Goal: Transaction & Acquisition: Purchase product/service

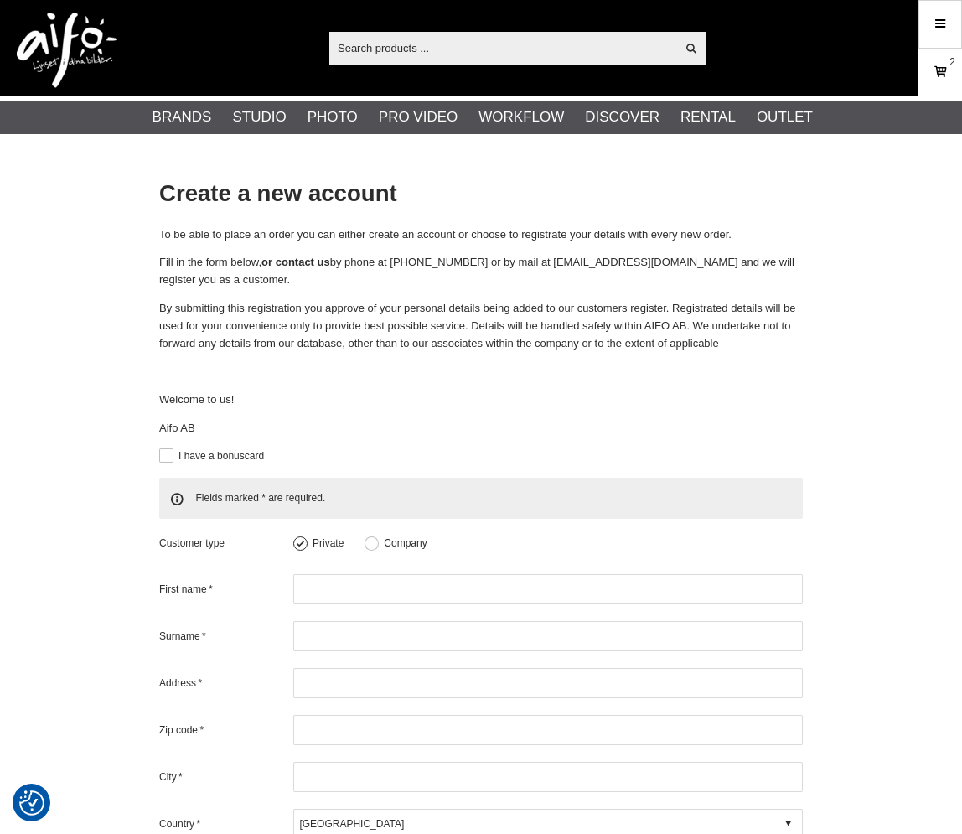
click at [937, 73] on icon at bounding box center [940, 72] width 17 height 18
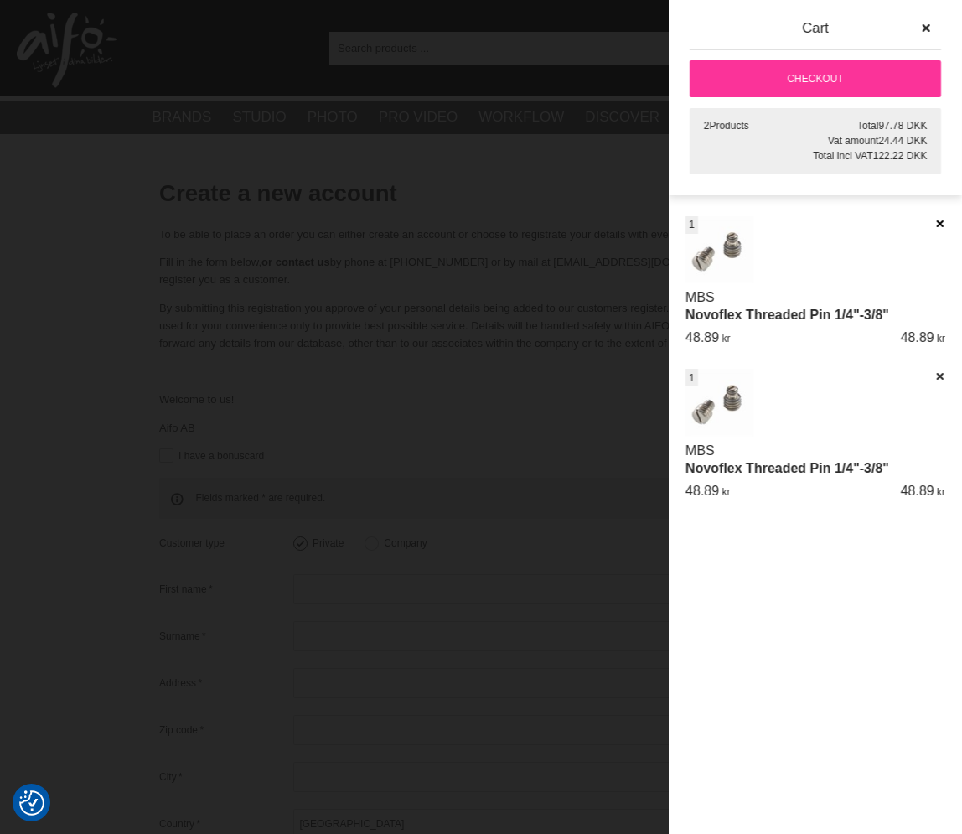
click at [936, 220] on icon at bounding box center [939, 224] width 11 height 12
click at [541, 159] on div at bounding box center [481, 417] width 962 height 834
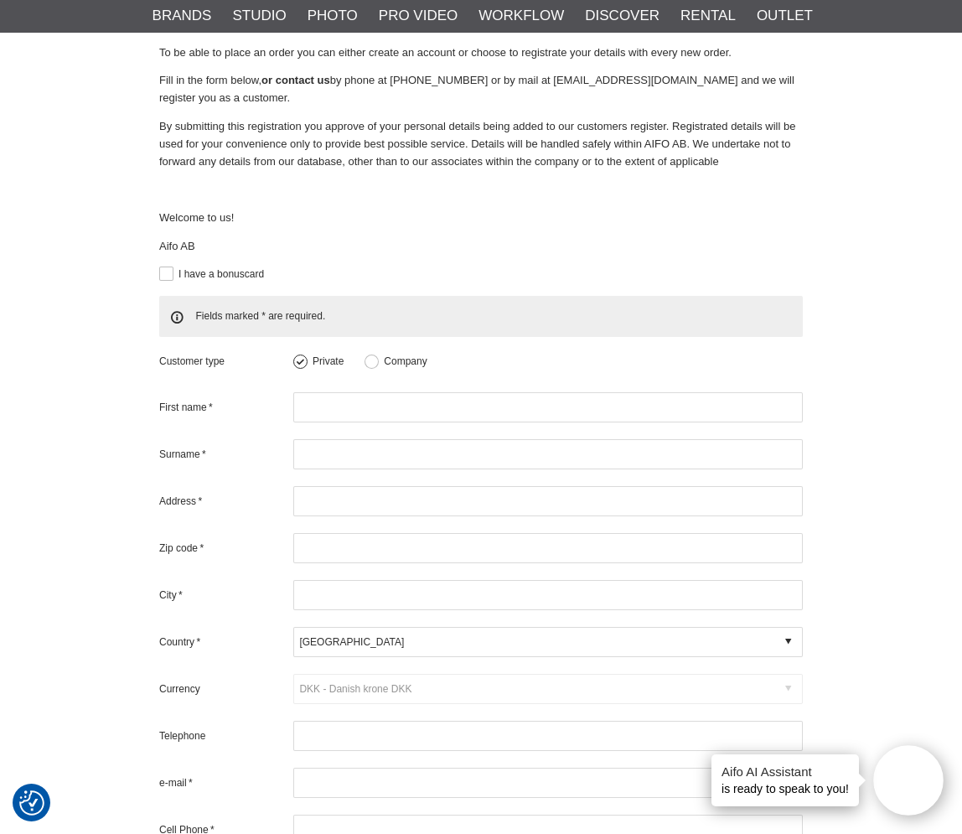
scroll to position [195, 0]
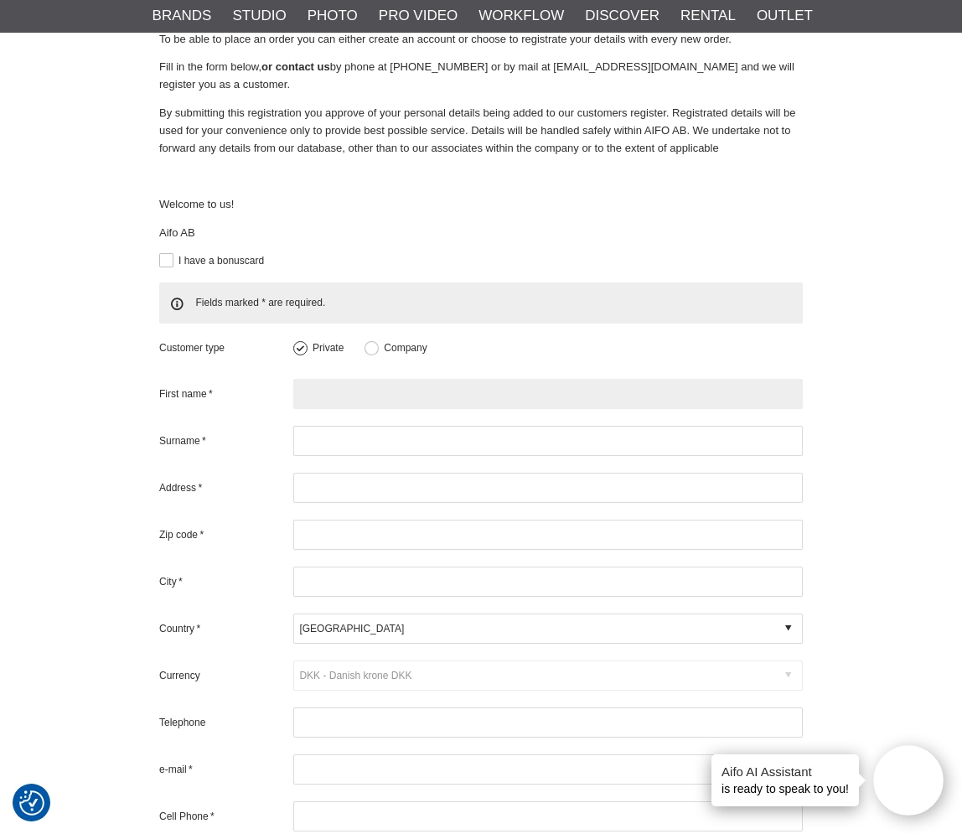
click at [334, 379] on input "text" at bounding box center [548, 394] width 510 height 30
type input "[PERSON_NAME]"
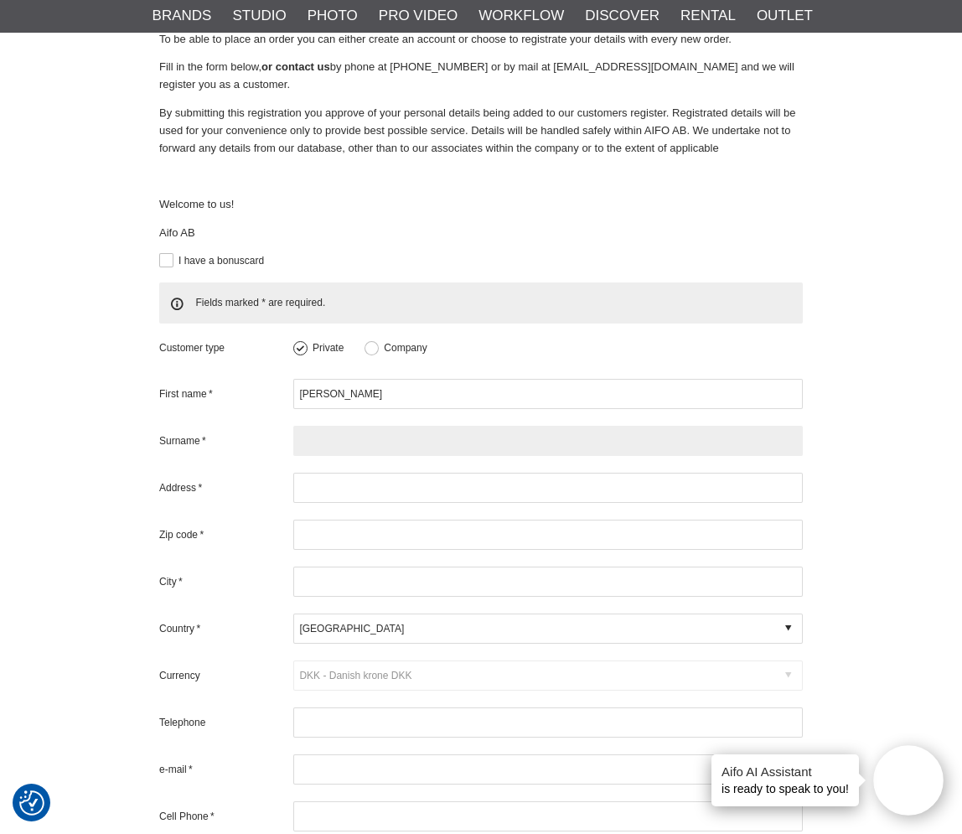
type input "[PERSON_NAME]"
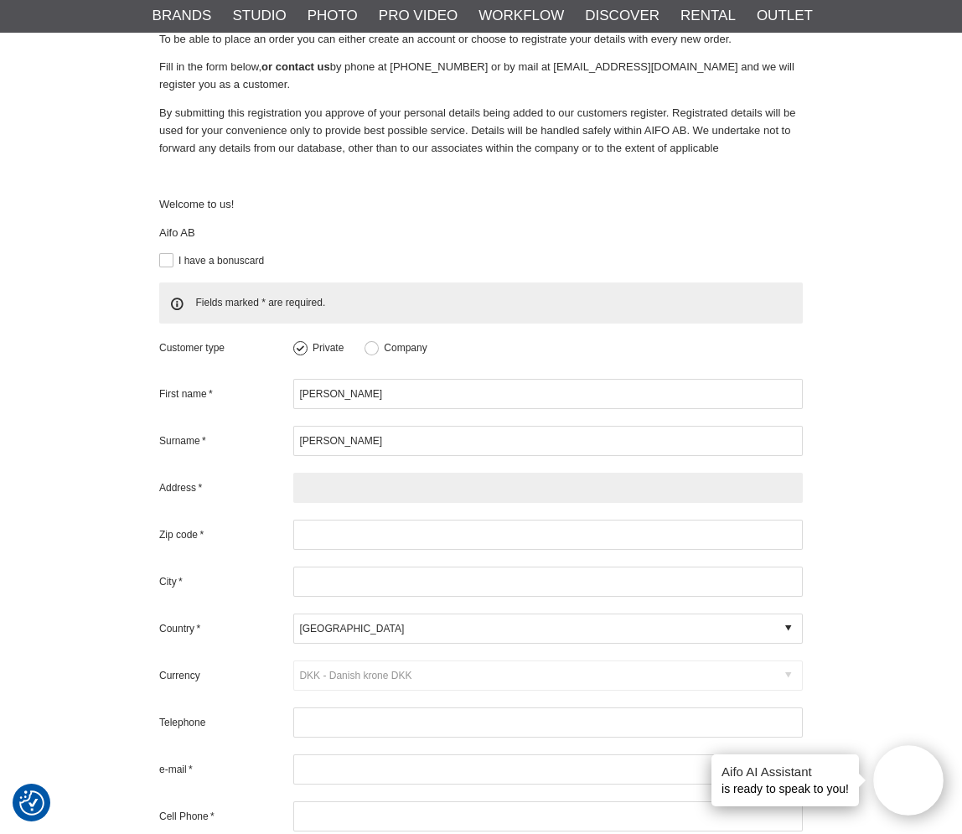
type input "LOFOS KOGEVINA SYGROTIMA ESTIA 6946887942"
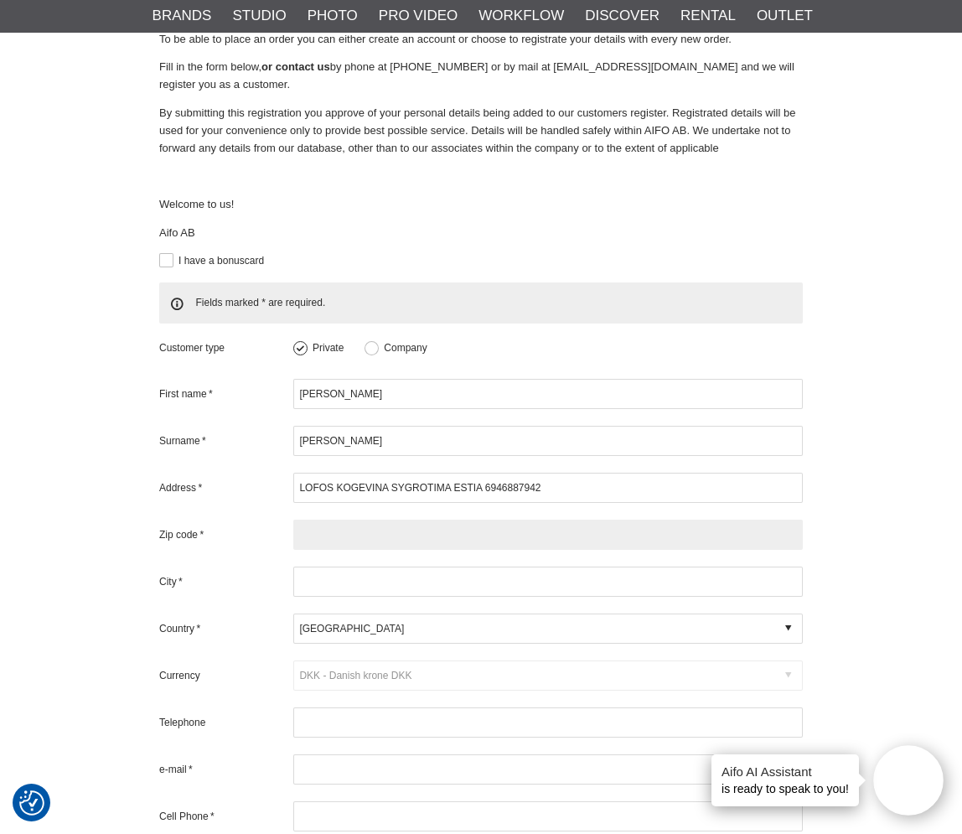
type input "49100"
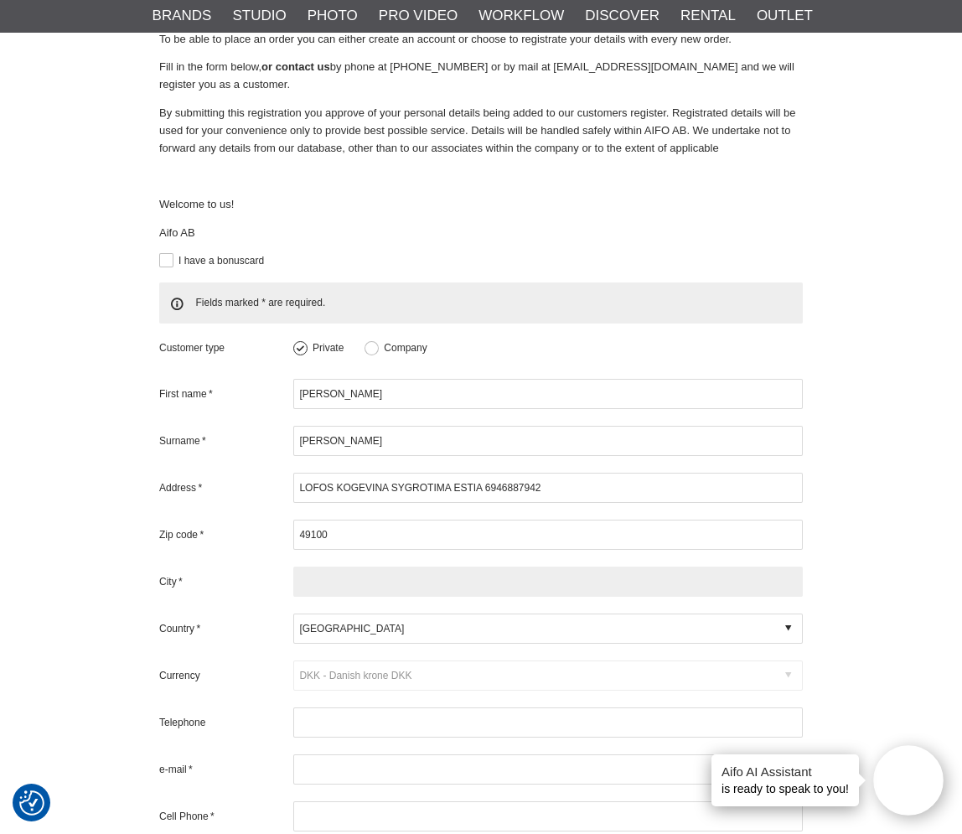
type input "CORFU"
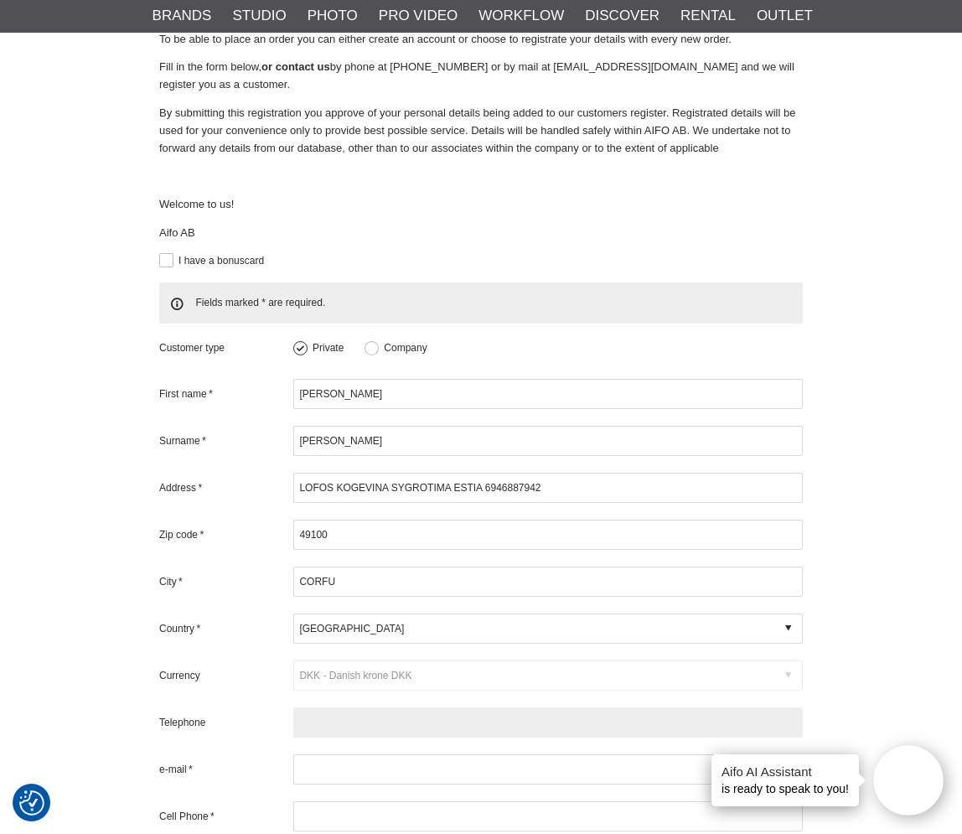
type input "6946887942"
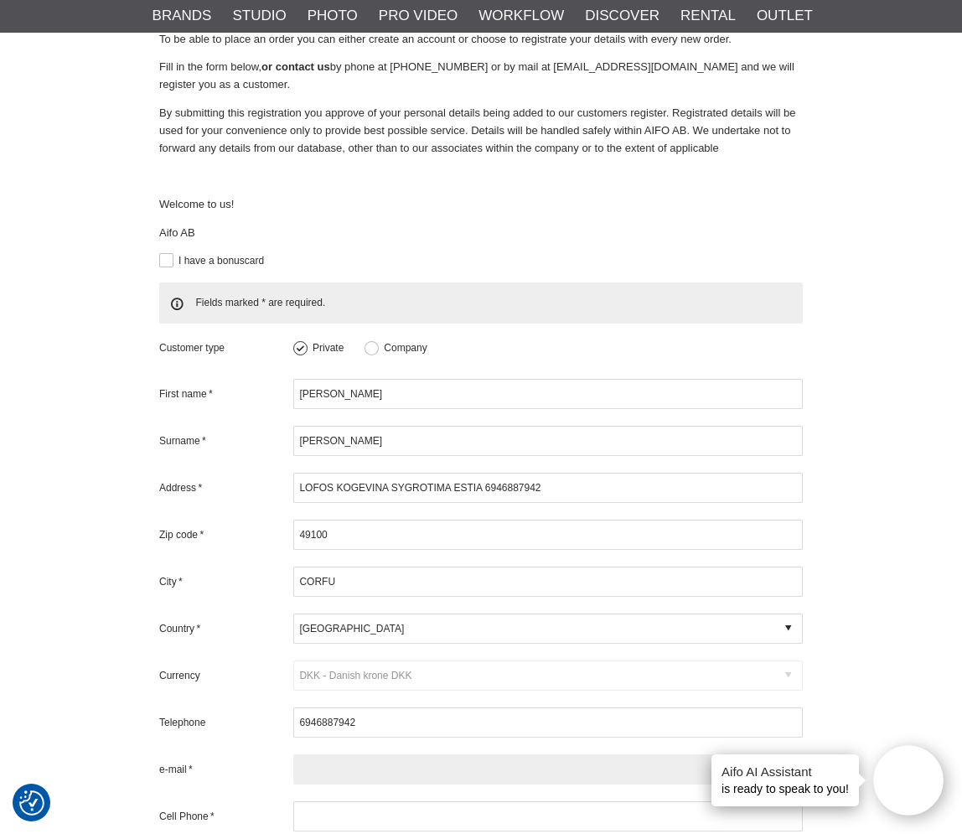
type input "[EMAIL_ADDRESS][DOMAIN_NAME]"
click at [786, 621] on icon at bounding box center [788, 628] width 6 height 15
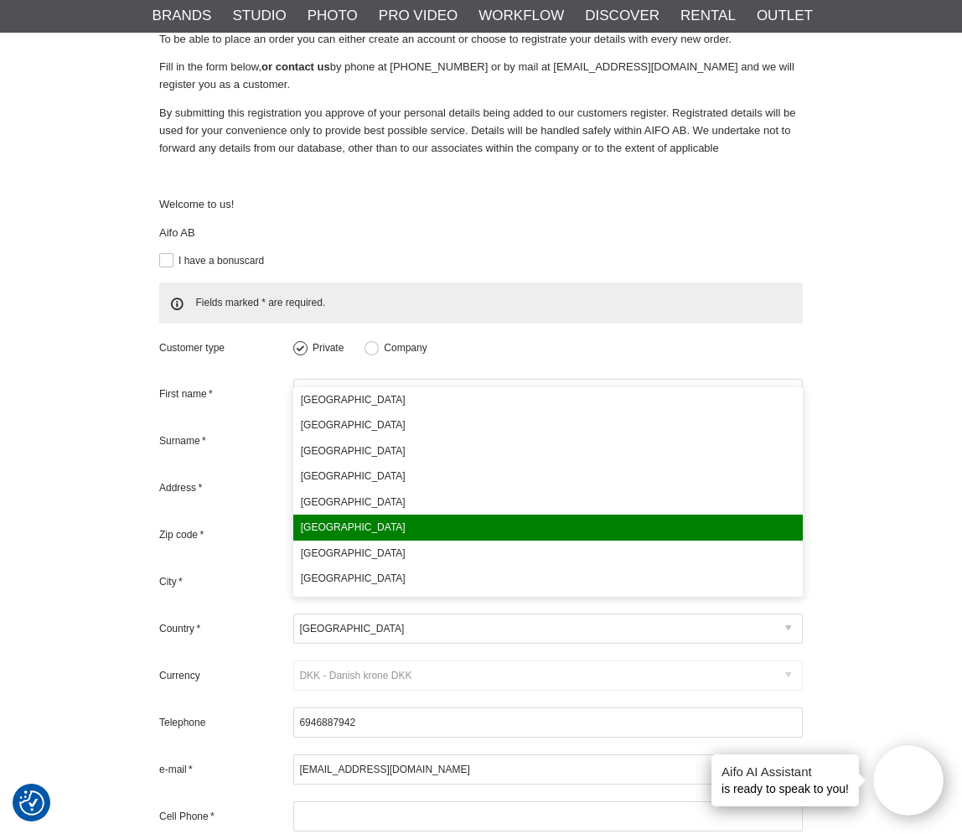
scroll to position [115, 0]
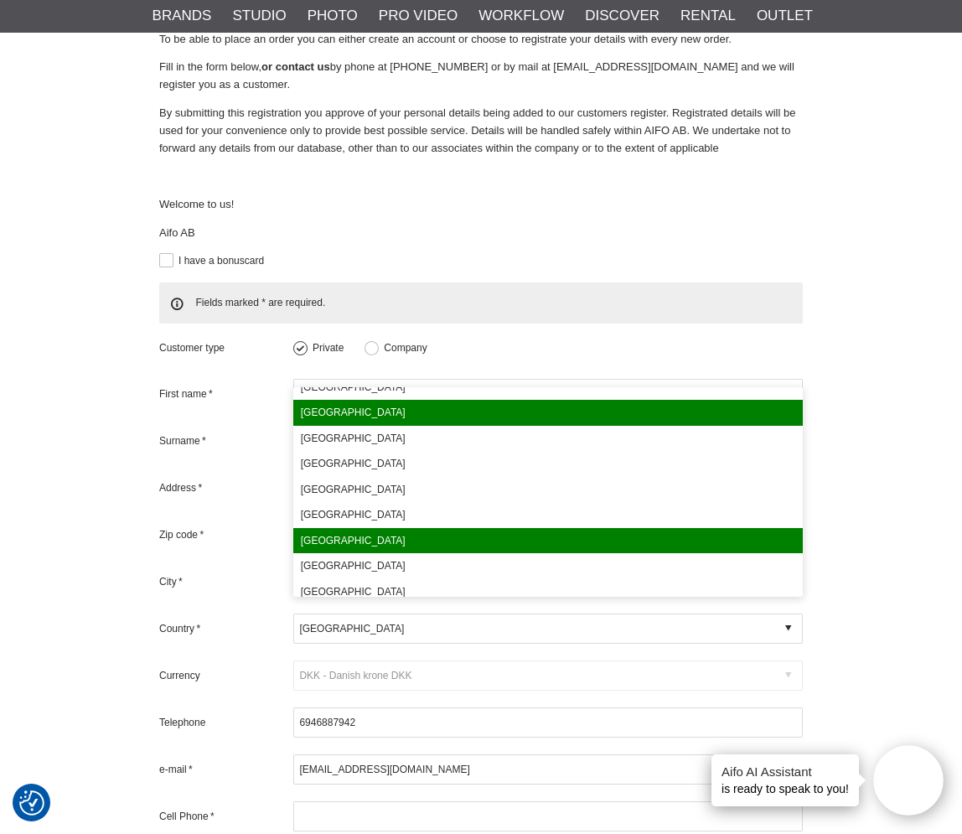
click at [454, 540] on div "[GEOGRAPHIC_DATA]" at bounding box center [548, 541] width 510 height 26
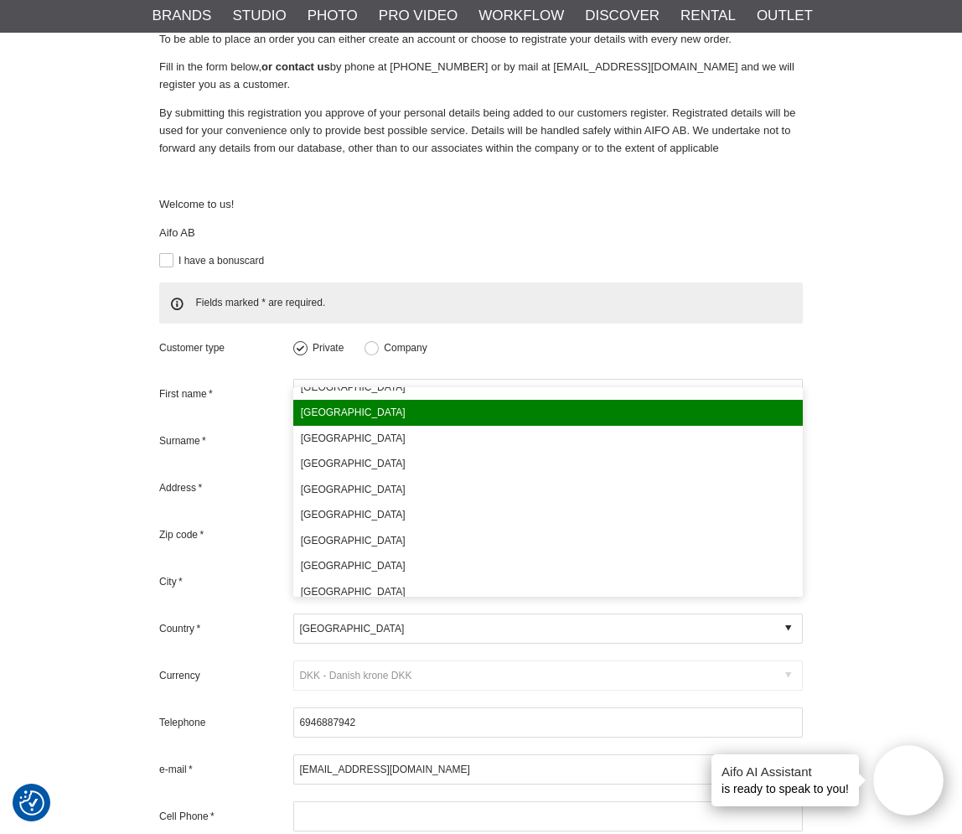
type input "[GEOGRAPHIC_DATA]"
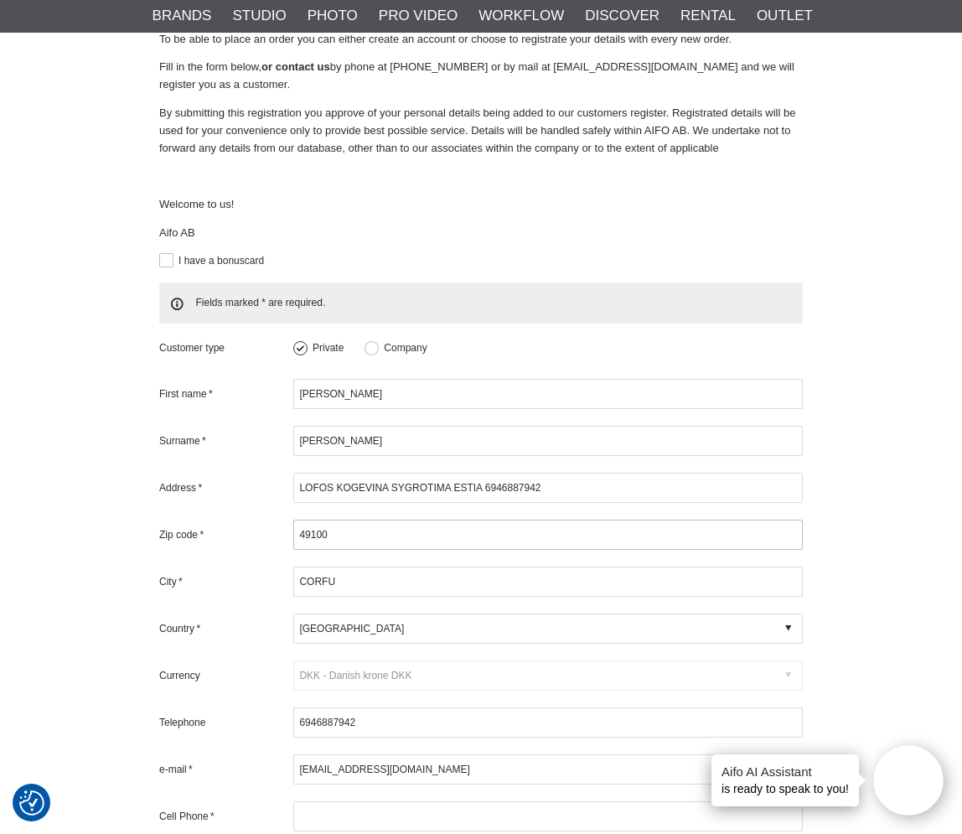
type input "EUR - Euro €"
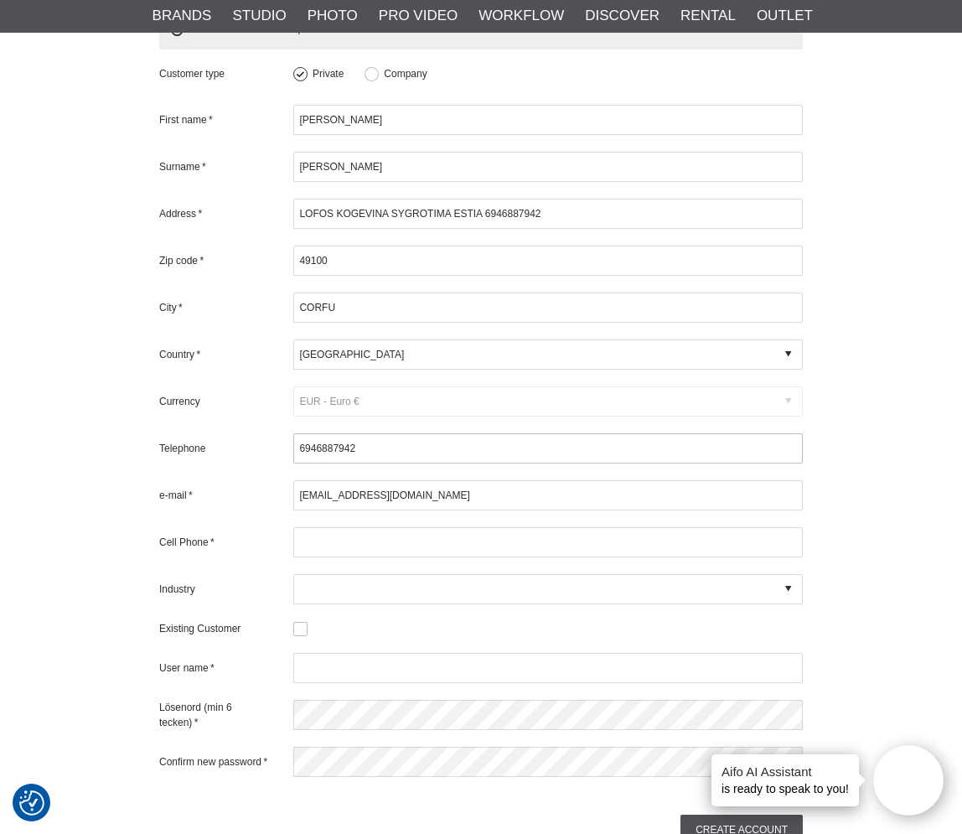
scroll to position [475, 0]
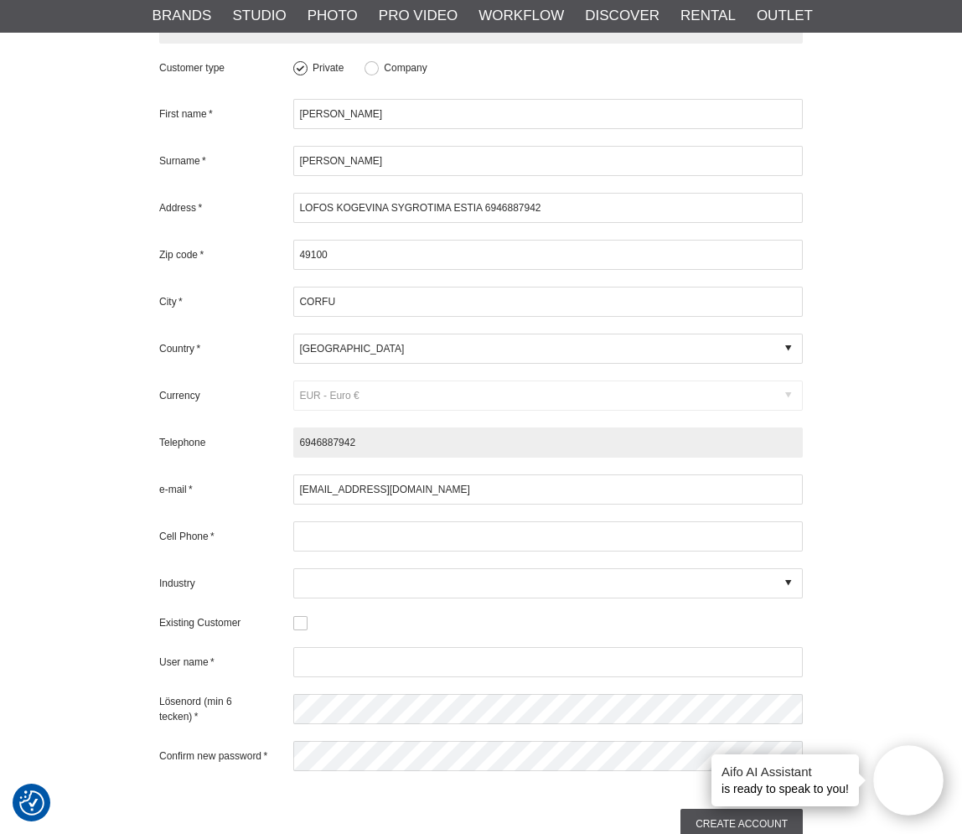
click at [297, 427] on input "6946887942" at bounding box center [548, 442] width 510 height 30
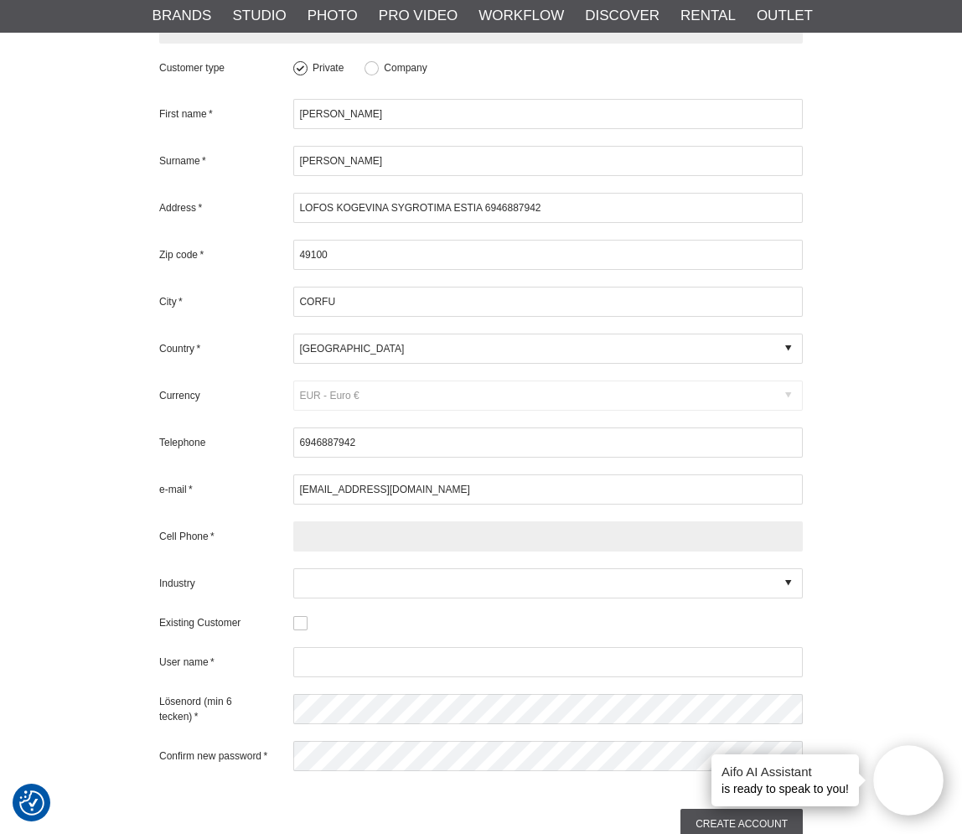
click at [321, 521] on input "text" at bounding box center [548, 536] width 510 height 30
click at [299, 521] on input "6946887942" at bounding box center [548, 536] width 510 height 30
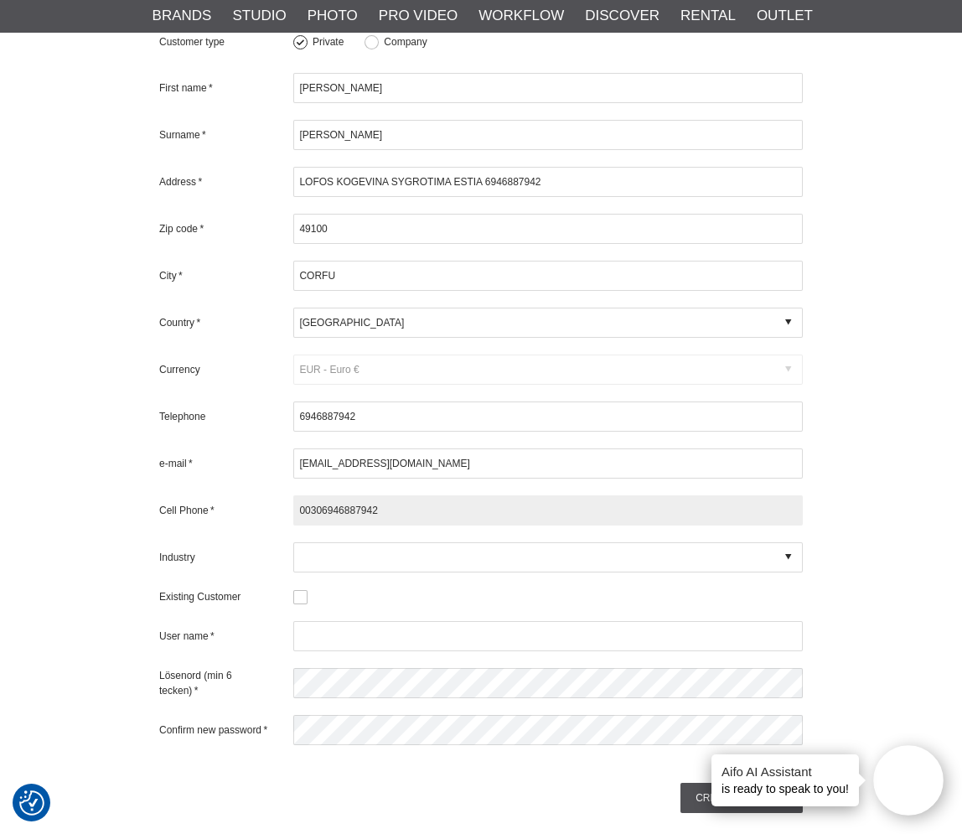
scroll to position [531, 0]
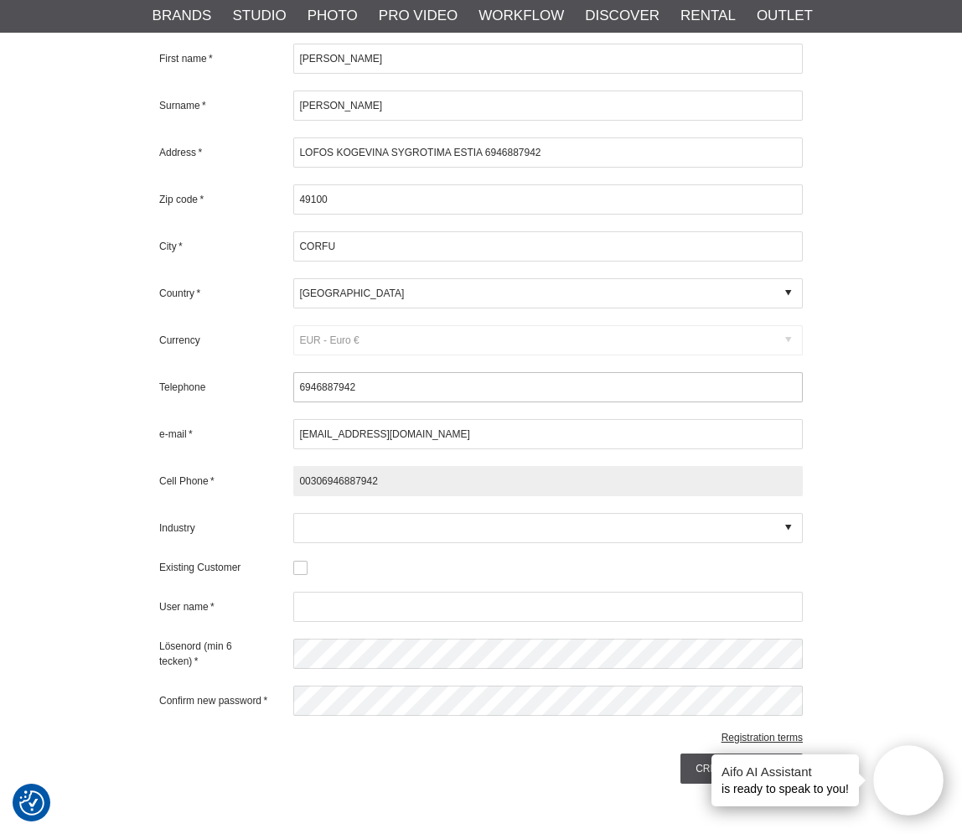
type input "00306946887942"
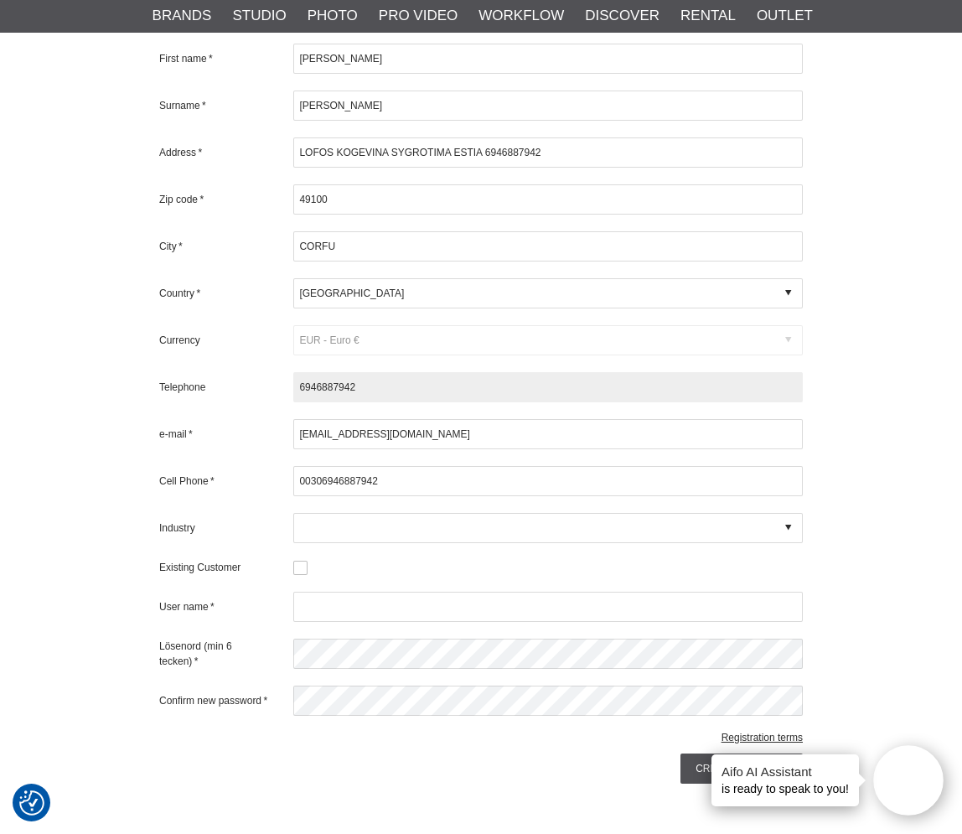
drag, startPoint x: 385, startPoint y: 373, endPoint x: 292, endPoint y: 364, distance: 93.5
click at [292, 372] on div "Telephone [PHONE_NUMBER]" at bounding box center [481, 387] width 644 height 30
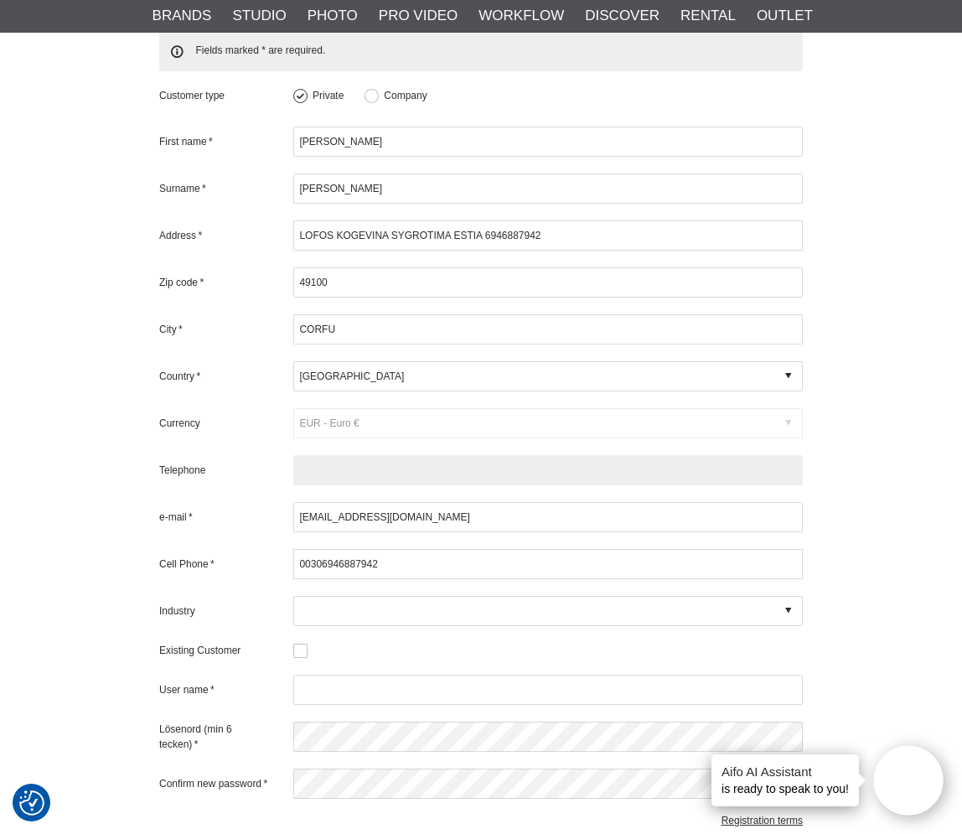
scroll to position [447, 0]
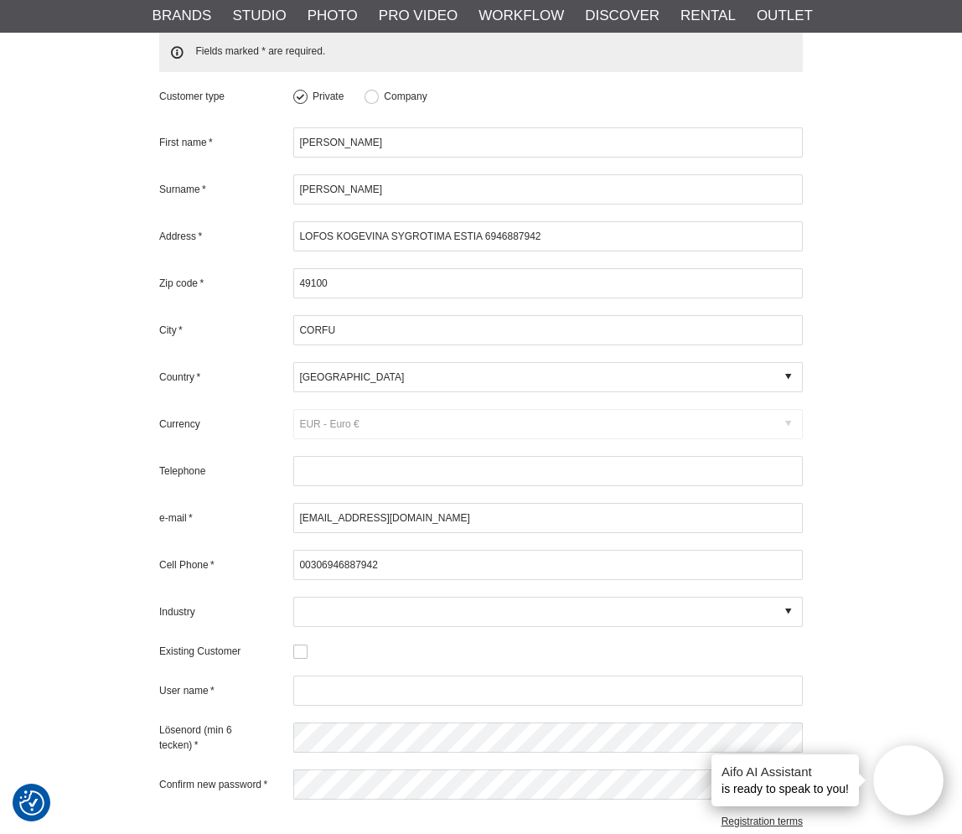
click at [789, 409] on div "Code D DKK Danish krone DKK USD US Dollar $ NOK NOK SEK Swedish Krona SEK EUR E…" at bounding box center [481, 424] width 644 height 30
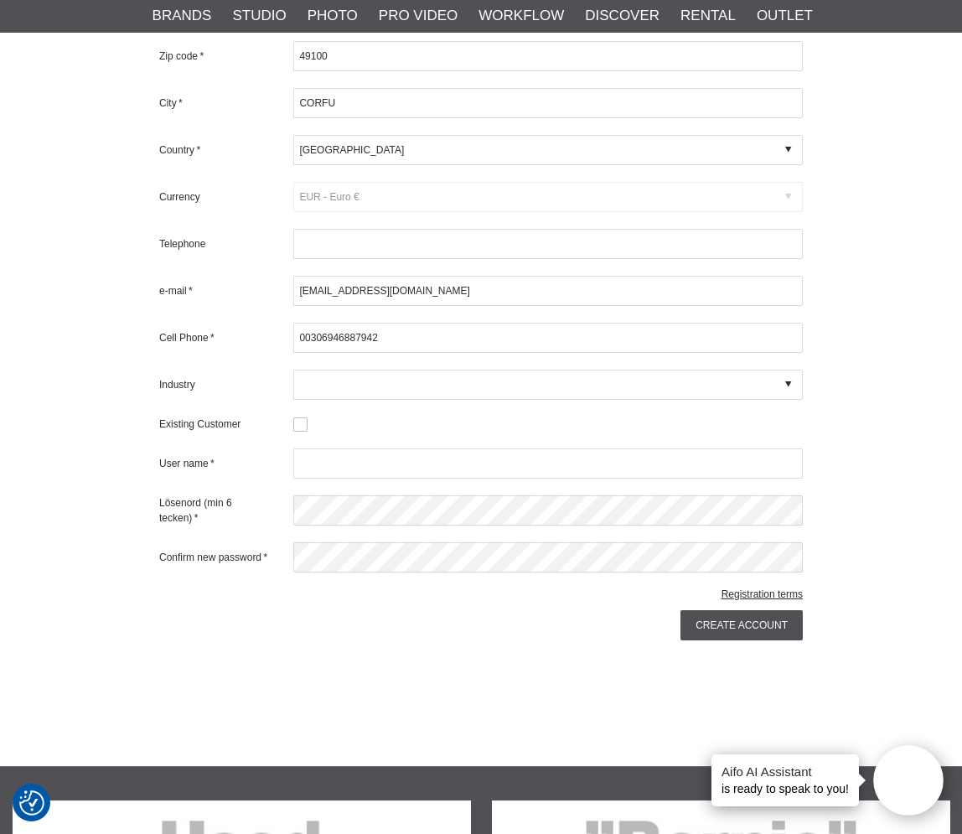
scroll to position [698, 0]
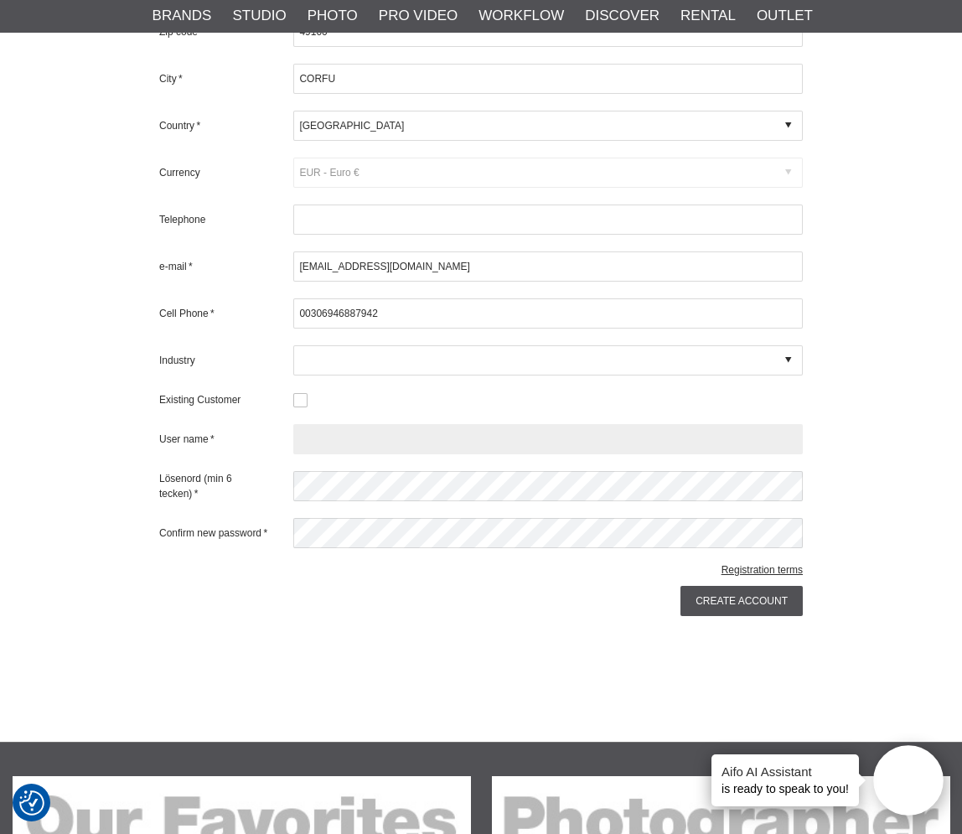
click at [376, 424] on input "text" at bounding box center [548, 439] width 510 height 30
click at [391, 424] on input "text" at bounding box center [548, 439] width 510 height 30
type input "novoflex"
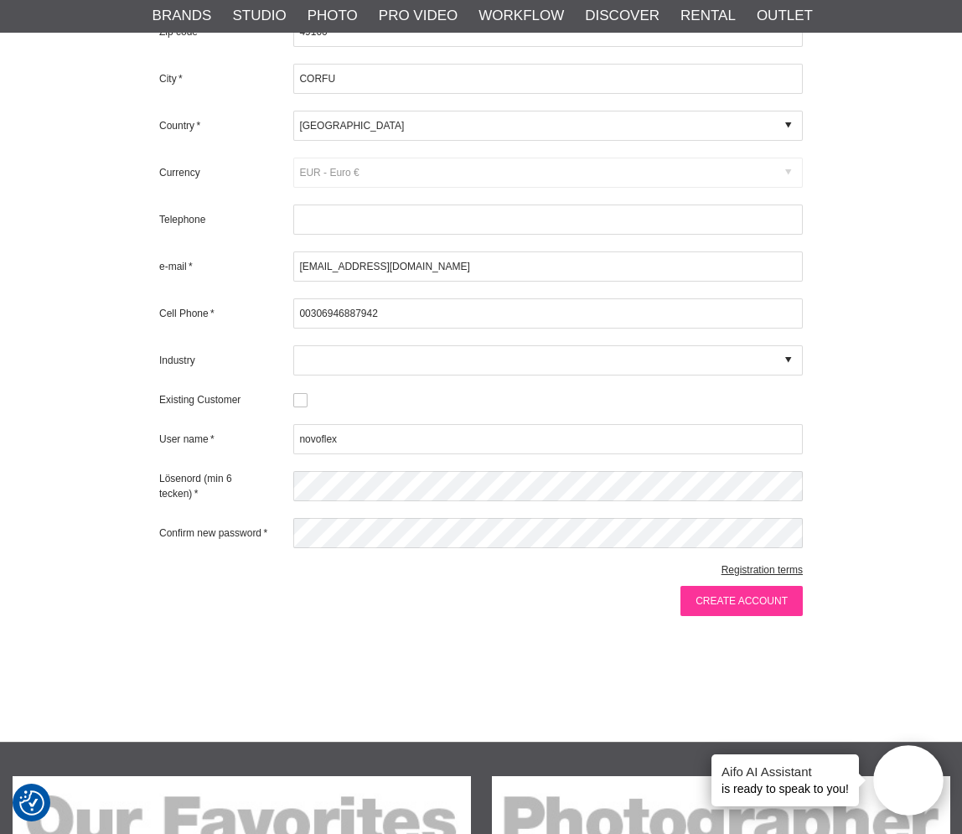
click at [713, 586] on input "Create account" at bounding box center [742, 601] width 122 height 30
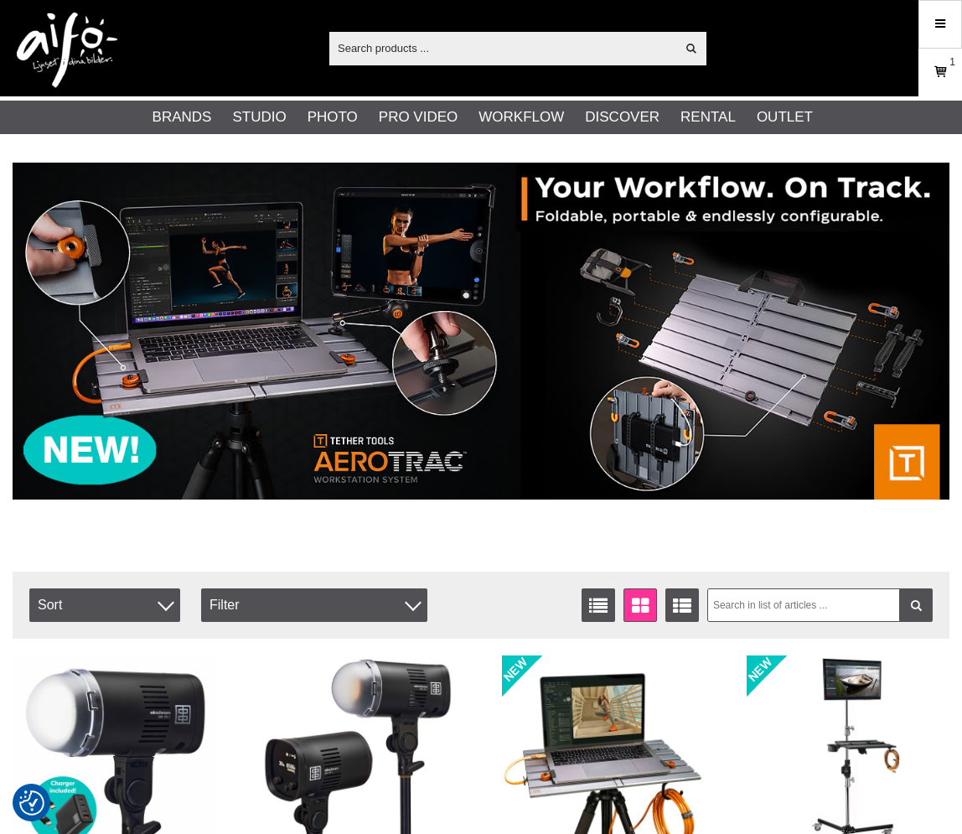
click at [941, 72] on icon at bounding box center [940, 72] width 17 height 18
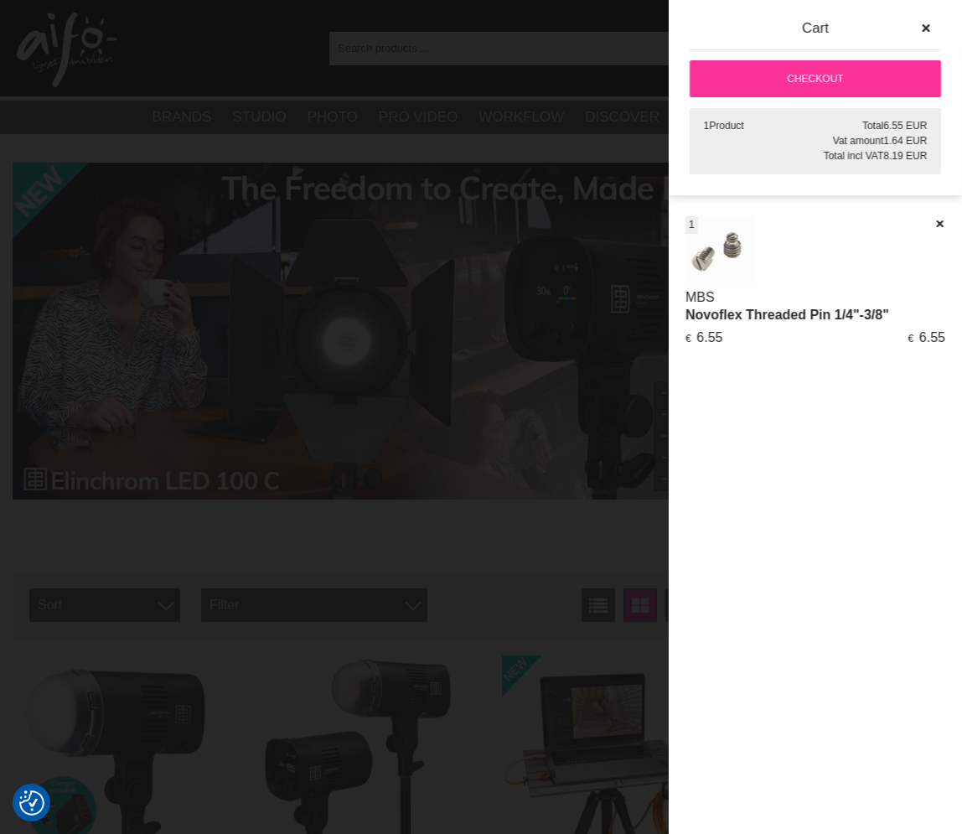
click at [829, 80] on link "Checkout" at bounding box center [815, 78] width 251 height 37
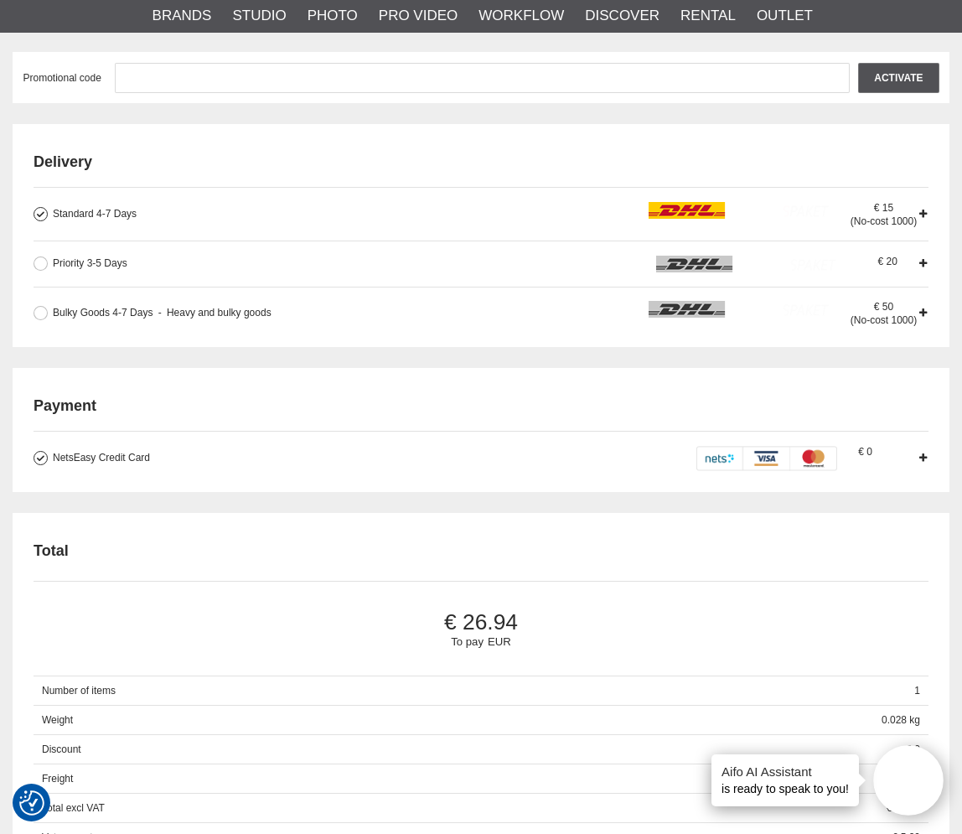
scroll to position [419, 0]
